Goal: Task Accomplishment & Management: Complete application form

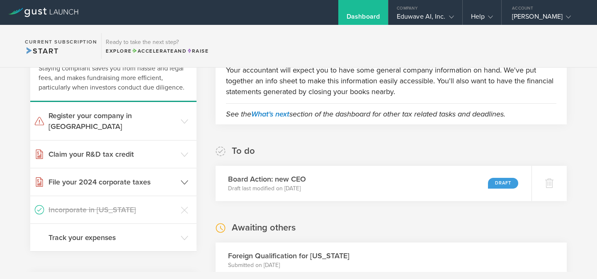
scroll to position [68, 0]
click at [131, 176] on h3 "File your 2024 corporate taxes" at bounding box center [112, 181] width 128 height 11
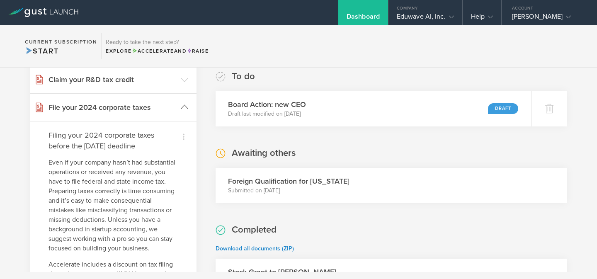
scroll to position [126, 0]
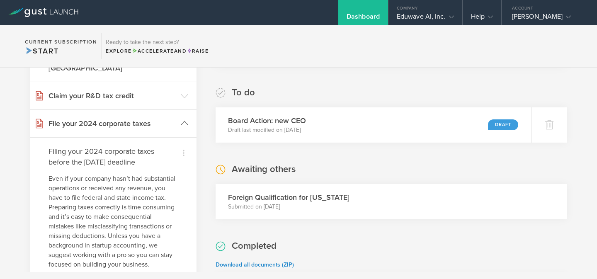
click at [189, 114] on header "File your 2024 corporate taxes" at bounding box center [113, 123] width 166 height 27
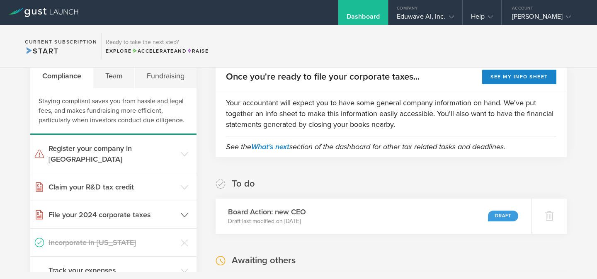
scroll to position [17, 0]
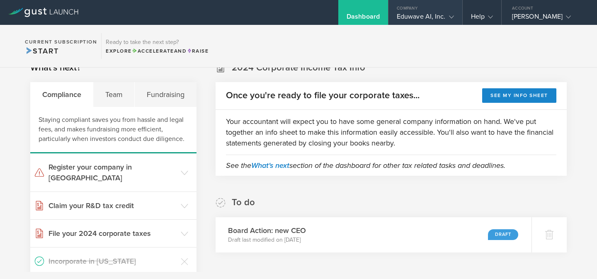
click at [418, 11] on div "Company" at bounding box center [425, 6] width 74 height 12
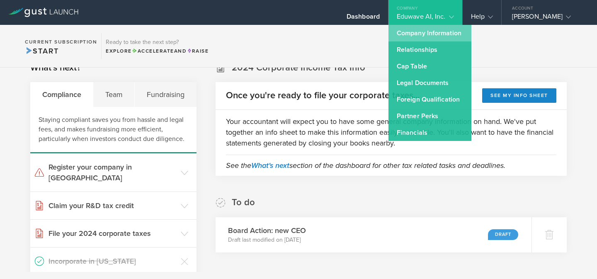
click at [417, 34] on link "Company Information" at bounding box center [429, 33] width 83 height 17
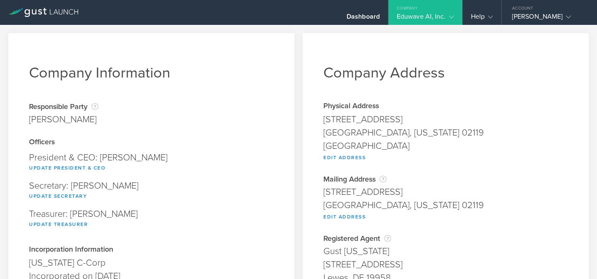
click at [433, 15] on div "Eduwave AI, Inc." at bounding box center [424, 18] width 57 height 12
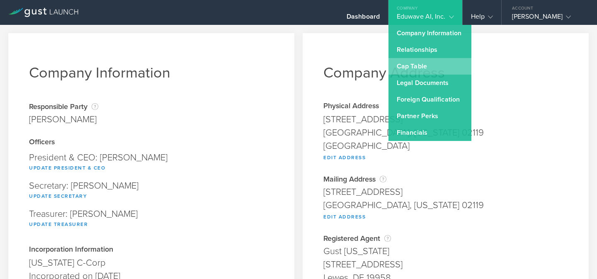
click at [420, 69] on link "Cap Table" at bounding box center [429, 66] width 83 height 17
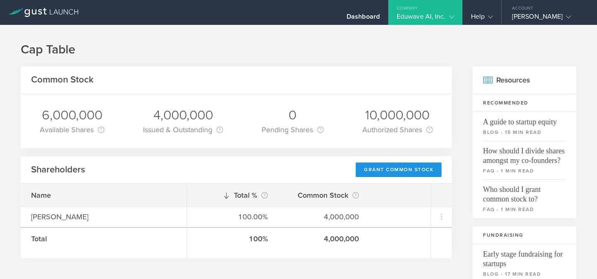
click at [384, 171] on div "Grant Common Stock" at bounding box center [398, 169] width 86 height 15
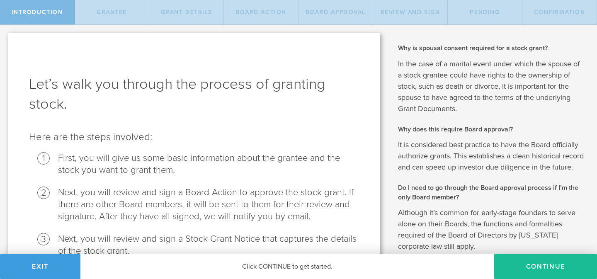
scroll to position [137, 0]
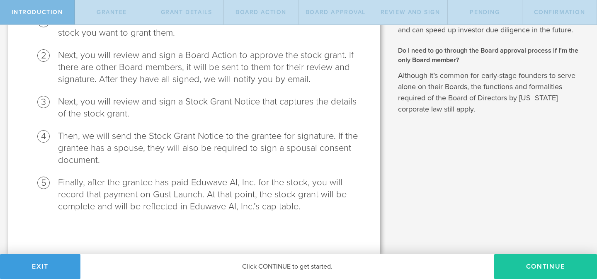
click at [526, 270] on button "Continue" at bounding box center [545, 266] width 103 height 25
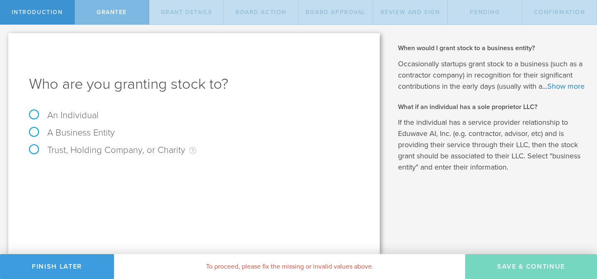
scroll to position [0, 0]
click at [83, 117] on label "An Individual" at bounding box center [64, 115] width 70 height 11
click at [5, 38] on input "An Individual" at bounding box center [2, 31] width 5 height 13
radio input "true"
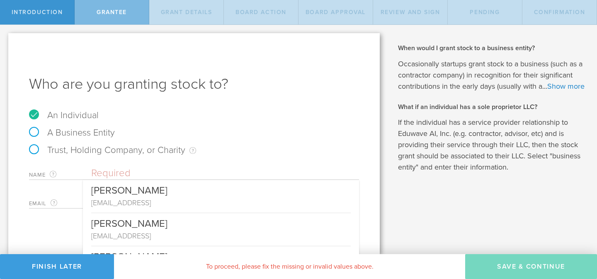
click at [108, 174] on input "text" at bounding box center [225, 173] width 268 height 12
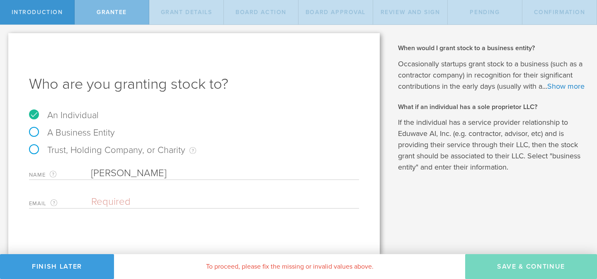
type input "Aniruddha Sainkar"
click at [106, 199] on input "email" at bounding box center [223, 202] width 264 height 12
click at [144, 196] on input "email" at bounding box center [223, 202] width 264 height 12
paste input "aniruddha@eduwave.ai"
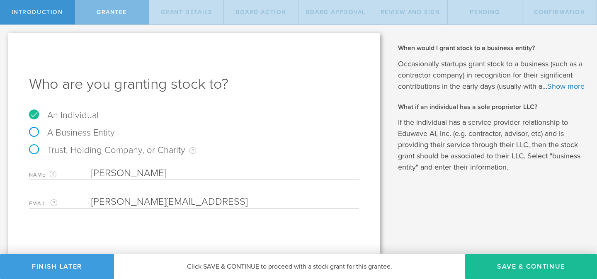
type input "aniruddha@eduwave.ai"
click at [174, 232] on div "Who are you granting stock to? An Individual A Business Entity Trust, Holding C…" at bounding box center [193, 143] width 371 height 221
click at [547, 91] on link "Show more" at bounding box center [565, 86] width 37 height 9
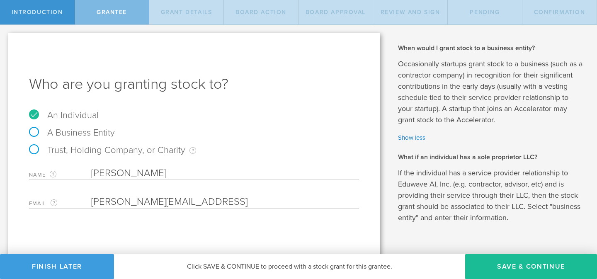
scroll to position [18, 0]
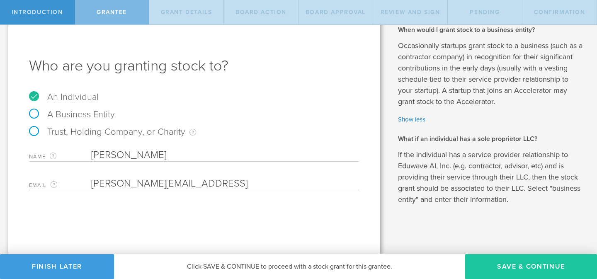
click at [499, 262] on button "Save & Continue" at bounding box center [531, 266] width 132 height 25
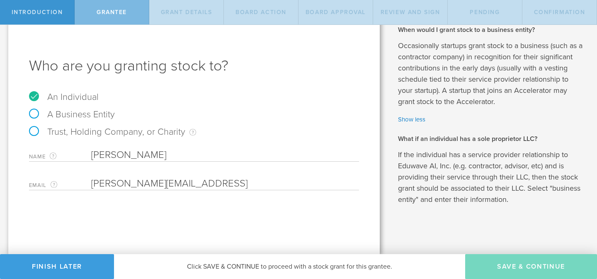
type input "48"
type input "12"
select select "none"
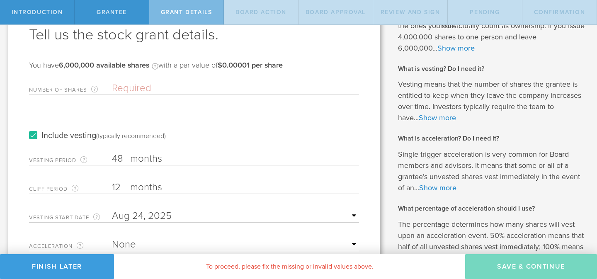
scroll to position [0, 0]
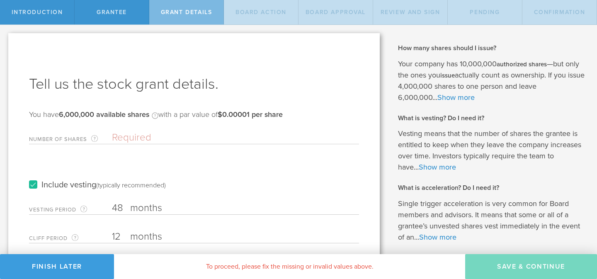
click at [82, 140] on label "Number of Shares The total amount of stock the company is granting to this reci…" at bounding box center [70, 139] width 83 height 10
click at [112, 140] on input "Number of Shares The total amount of stock the company is granting to this reci…" at bounding box center [235, 137] width 247 height 12
click at [127, 139] on input "Number of Shares The total amount of stock the company is granting to this reci…" at bounding box center [235, 137] width 247 height 12
click at [138, 136] on input "Number of Shares The total amount of stock the company is granting to this reci…" at bounding box center [235, 137] width 247 height 12
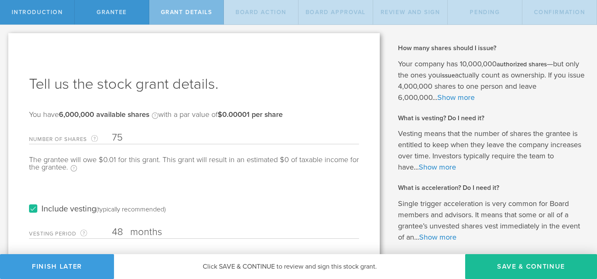
type input "7"
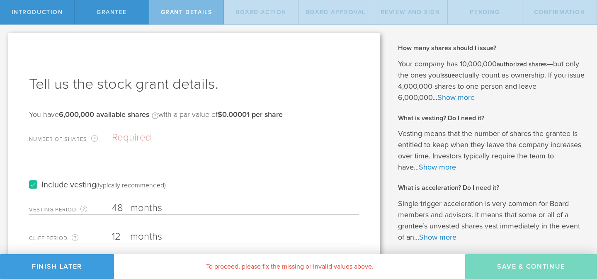
click at [167, 137] on input "Number of Shares The total amount of stock the company is granting to this reci…" at bounding box center [235, 137] width 247 height 12
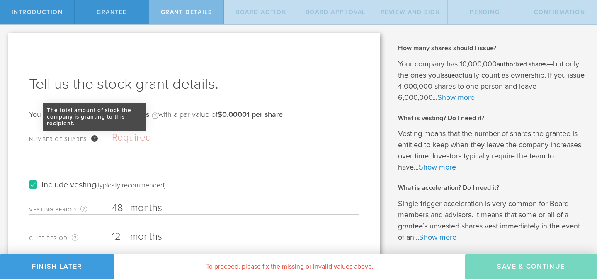
click at [97, 138] on div "The total amount of stock the company is granting to this recipient." at bounding box center [94, 138] width 7 height 7
click at [112, 138] on input "Number of Shares The total amount of stock the company is granting to this reci…" at bounding box center [235, 137] width 247 height 12
click at [93, 138] on div "The total amount of stock the company is granting to this recipient." at bounding box center [94, 138] width 7 height 7
click at [112, 138] on input "Number of Shares The total amount of stock the company is granting to this reci…" at bounding box center [235, 137] width 247 height 12
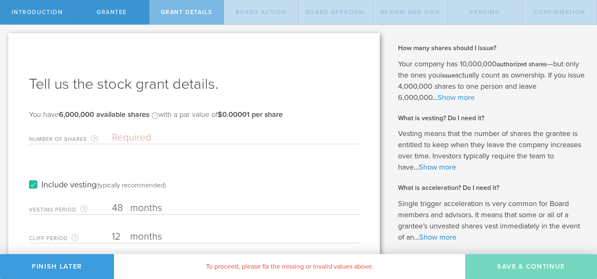
click at [464, 98] on link "Show more" at bounding box center [455, 97] width 37 height 9
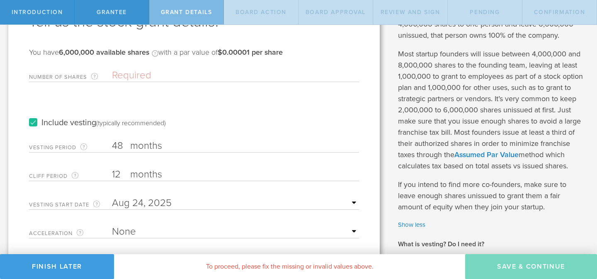
scroll to position [63, 0]
click at [182, 67] on div "Number of Shares The total amount of stock the company is granting to this reci…" at bounding box center [194, 73] width 330 height 17
click at [143, 73] on input "Number of Shares The total amount of stock the company is granting to this reci…" at bounding box center [235, 75] width 247 height 12
drag, startPoint x: 61, startPoint y: 53, endPoint x: 94, endPoint y: 52, distance: 33.2
click at [94, 52] on b "6,000,000 available shares" at bounding box center [104, 51] width 90 height 9
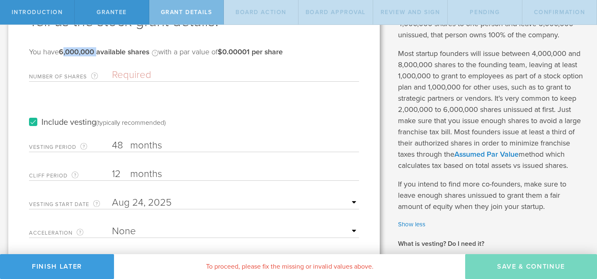
copy b "6,000,000"
drag, startPoint x: 165, startPoint y: 80, endPoint x: 26, endPoint y: 42, distance: 144.1
click at [26, 42] on div "Tell us the stock grant details. You have 6,000,000 available shares Available …" at bounding box center [193, 264] width 371 height 587
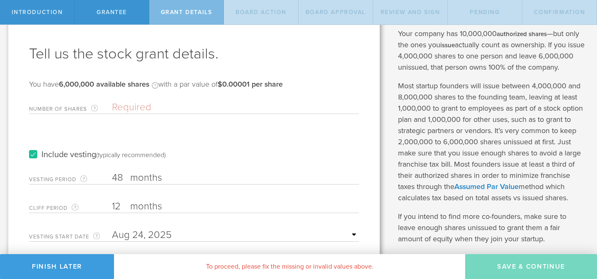
scroll to position [25, 0]
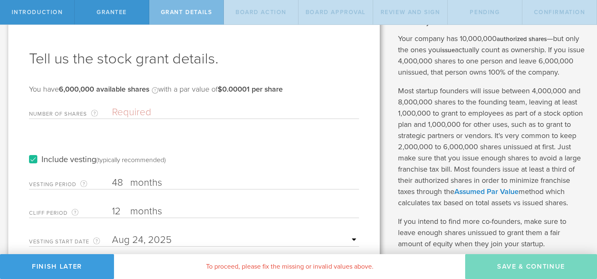
drag, startPoint x: 112, startPoint y: 112, endPoint x: 65, endPoint y: 96, distance: 49.1
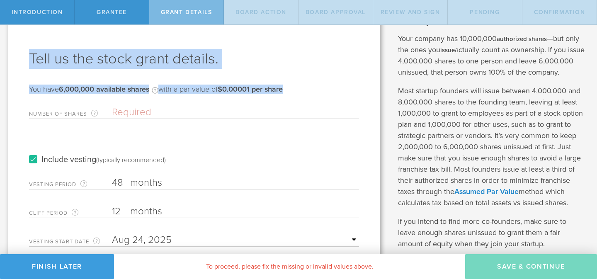
drag, startPoint x: 98, startPoint y: 114, endPoint x: 29, endPoint y: 55, distance: 91.1
copy div "Tell us the stock grant details. You have 6,000,000 available shares Available …"
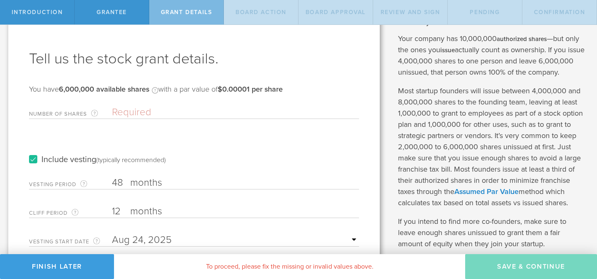
click at [145, 113] on input "Number of Shares The total amount of stock the company is granting to this reci…" at bounding box center [235, 112] width 247 height 12
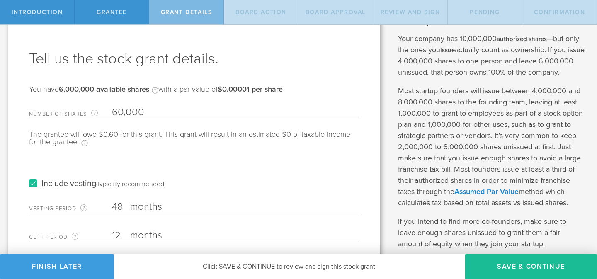
type input "60,000"
click at [123, 142] on div "The grantee will owe $0.60 for this grant. This grant will result in an estimat…" at bounding box center [194, 143] width 330 height 24
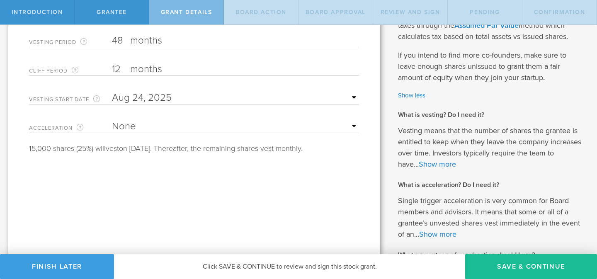
scroll to position [198, 0]
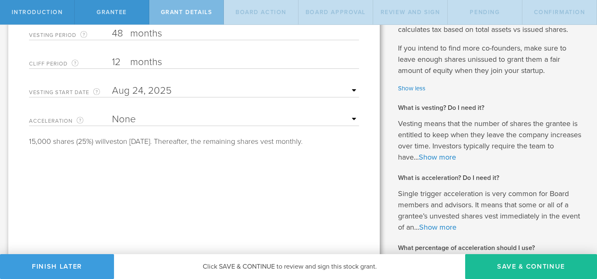
click at [358, 118] on select "None Single Trigger Double Trigger" at bounding box center [235, 119] width 247 height 12
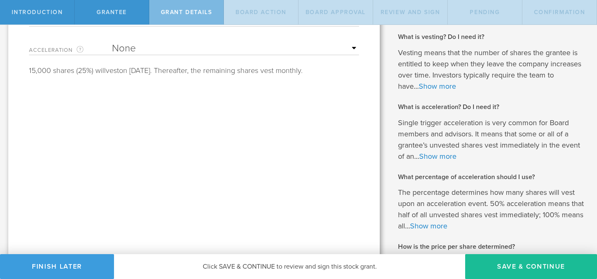
scroll to position [388, 0]
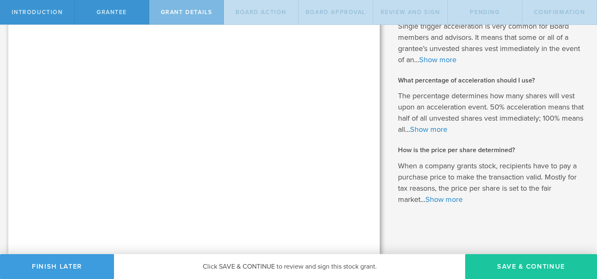
click at [498, 261] on button "Save & Continue" at bounding box center [531, 266] width 132 height 25
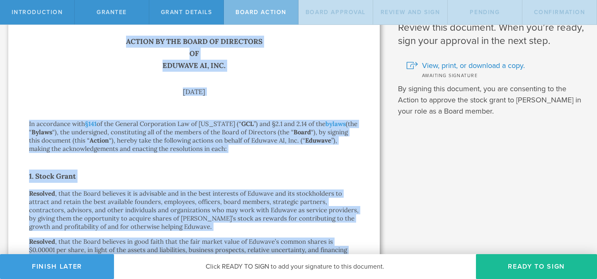
scroll to position [23, 0]
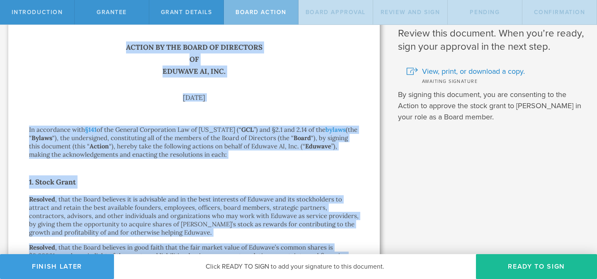
drag, startPoint x: 290, startPoint y: 215, endPoint x: 127, endPoint y: 48, distance: 233.5
copy div "Action by the Board of Directors of Eduwave AI, Inc. August 24, 2025 In accorda…"
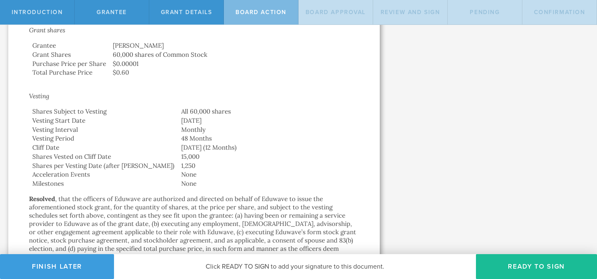
scroll to position [0, 0]
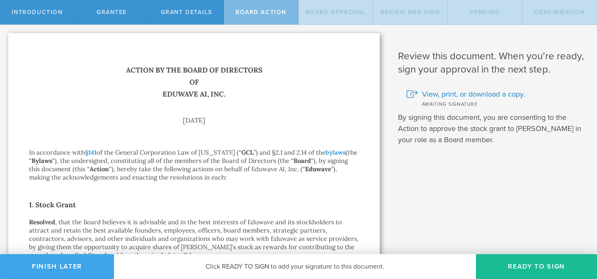
click at [75, 262] on button "Finish Later" at bounding box center [57, 266] width 114 height 25
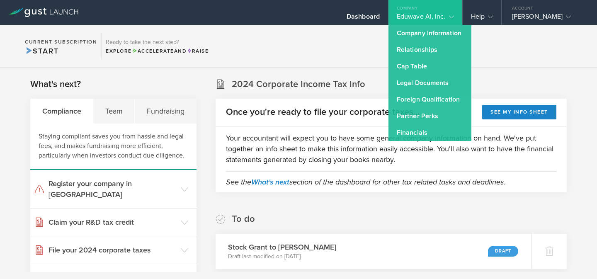
click at [308, 57] on section "Current Subscription Start Ready to take the next step? Explore Accelerate and …" at bounding box center [298, 46] width 597 height 43
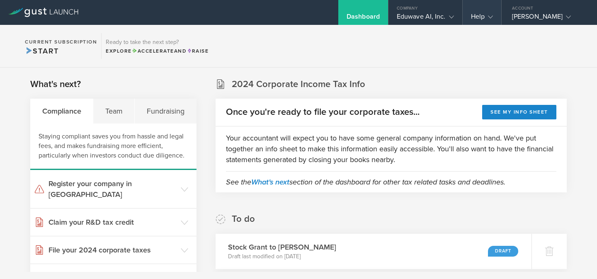
click at [489, 8] on div "Help" at bounding box center [481, 12] width 39 height 25
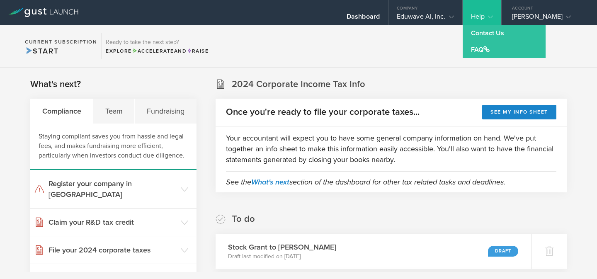
click at [387, 58] on section "Current Subscription Start Ready to take the next step? Explore Accelerate and …" at bounding box center [298, 46] width 597 height 43
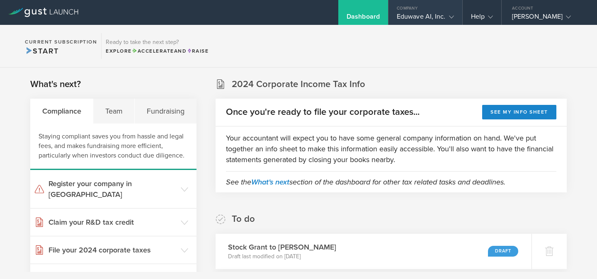
click at [413, 13] on div "Eduwave AI, Inc." at bounding box center [424, 18] width 57 height 12
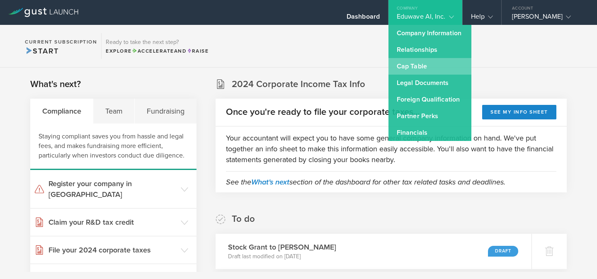
click at [425, 67] on link "Cap Table" at bounding box center [429, 66] width 83 height 17
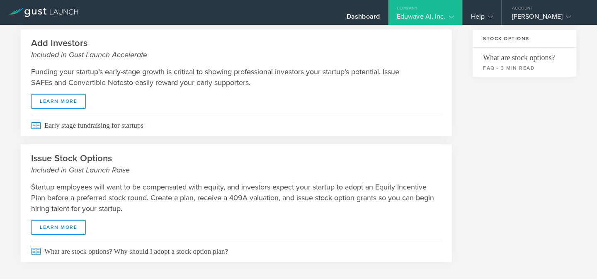
scroll to position [312, 0]
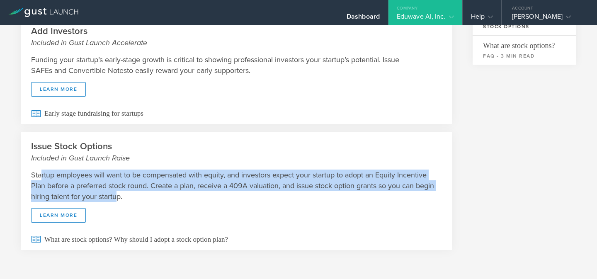
drag, startPoint x: 41, startPoint y: 175, endPoint x: 117, endPoint y: 195, distance: 78.5
click at [117, 195] on p "Startup employees will want to be compensated with equity, and investors expect…" at bounding box center [236, 185] width 410 height 32
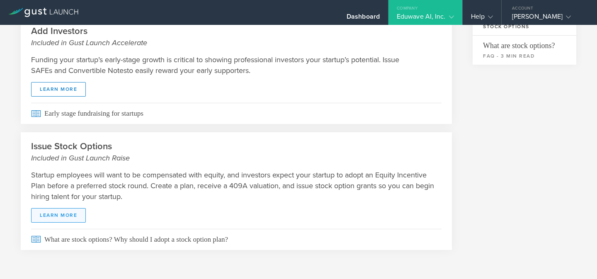
click at [60, 216] on link "learn more" at bounding box center [58, 215] width 55 height 15
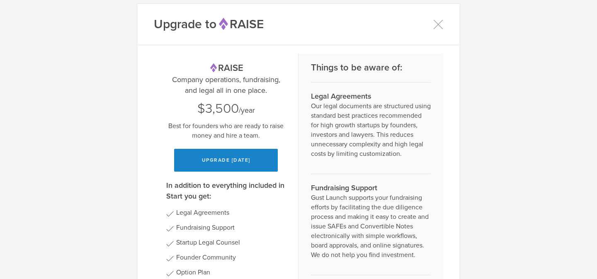
scroll to position [0, 0]
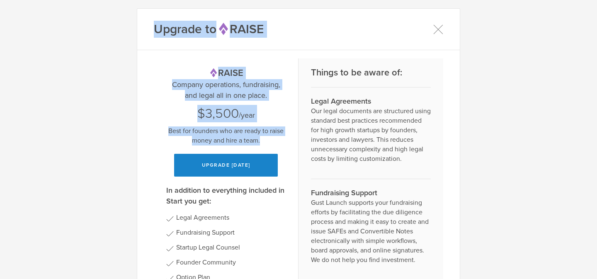
drag, startPoint x: 154, startPoint y: 27, endPoint x: 278, endPoint y: 145, distance: 171.4
click at [278, 145] on modal "Upgrade to Raise Raise Company operations, fundraising, and legal all in one pl…" at bounding box center [298, 283] width 323 height 550
copy modal "Upgrade to Raise Raise Company operations, fundraising, and legal all in one pl…"
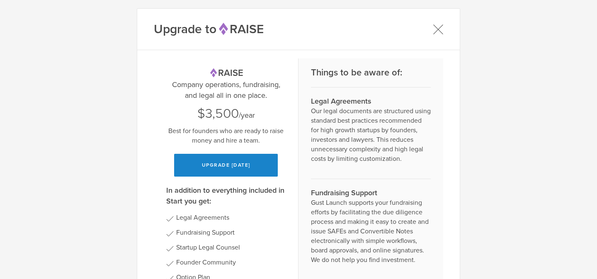
click at [435, 29] on icon at bounding box center [438, 29] width 10 height 10
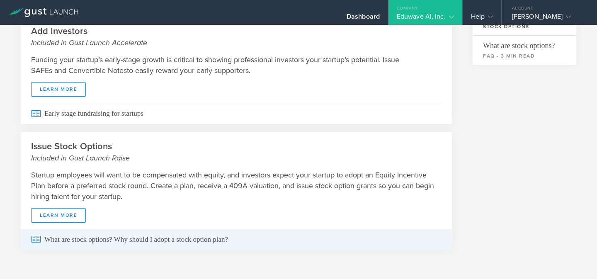
click at [116, 242] on span "What are stock options? Why should I adopt a stock option plan?" at bounding box center [236, 239] width 410 height 21
